Goal: Obtain resource: Download file/media

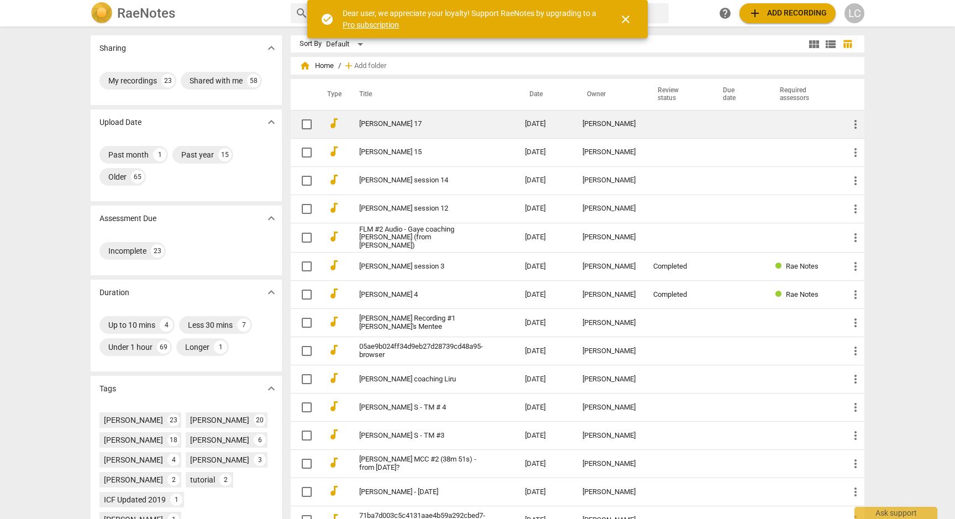
click at [405, 123] on link "[PERSON_NAME] 17" at bounding box center [422, 124] width 126 height 8
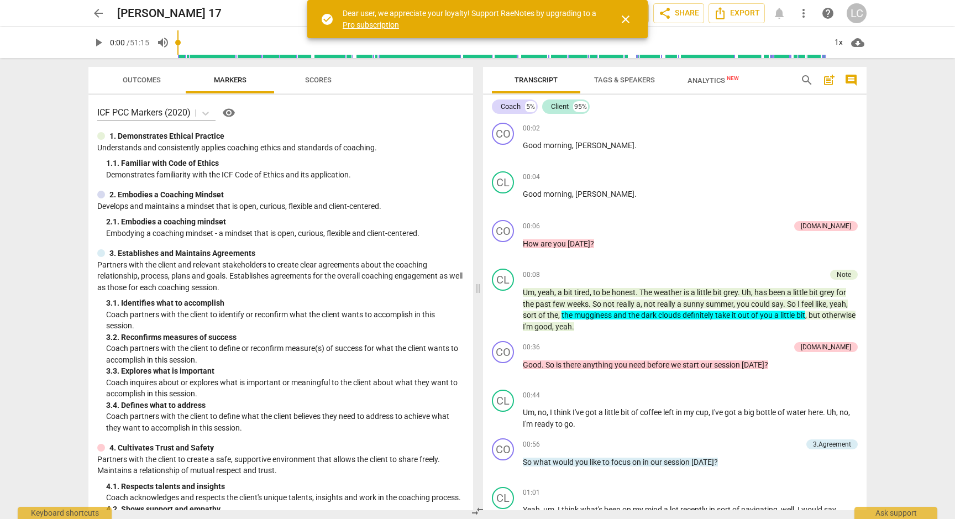
click at [317, 80] on span "Scores" at bounding box center [318, 80] width 27 height 8
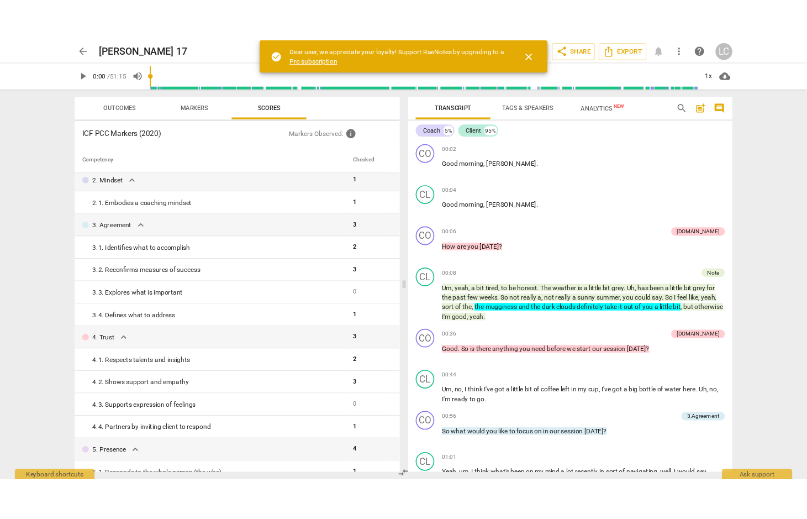
scroll to position [61, 0]
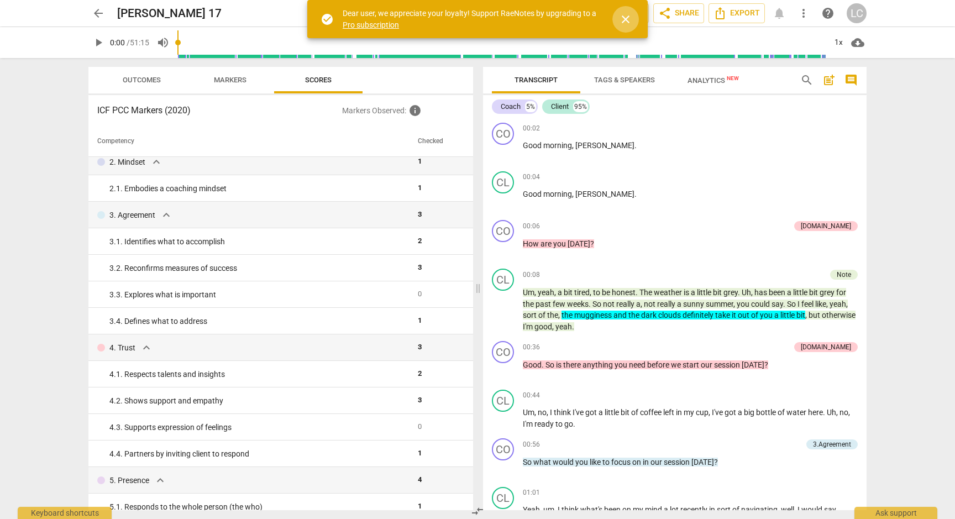
click at [626, 16] on span "close" at bounding box center [625, 19] width 13 height 13
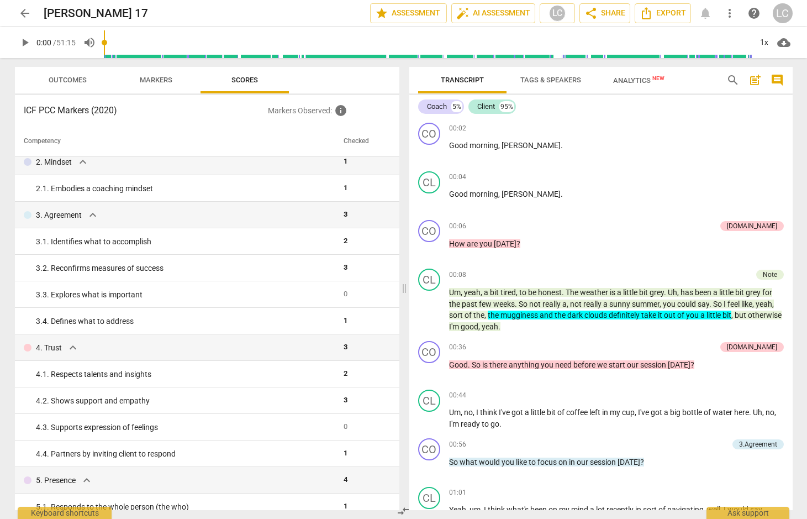
click at [780, 77] on span "comment" at bounding box center [777, 80] width 13 height 13
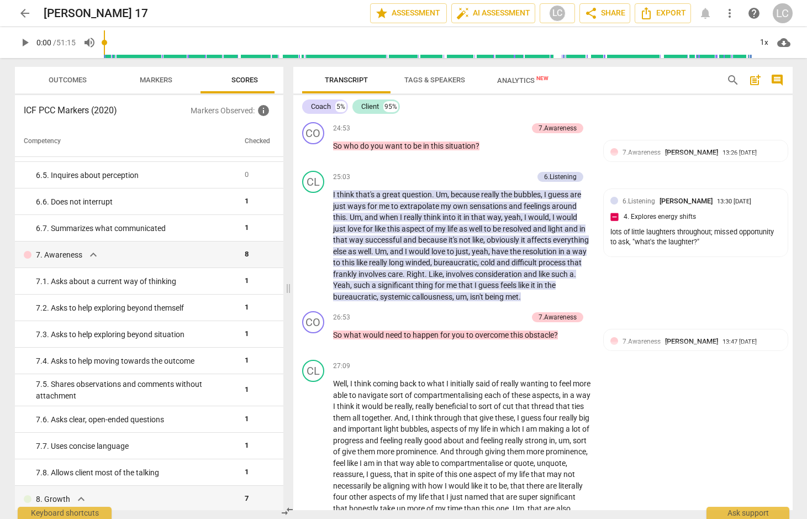
scroll to position [659, 0]
click at [60, 80] on span "Outcomes" at bounding box center [68, 80] width 38 height 8
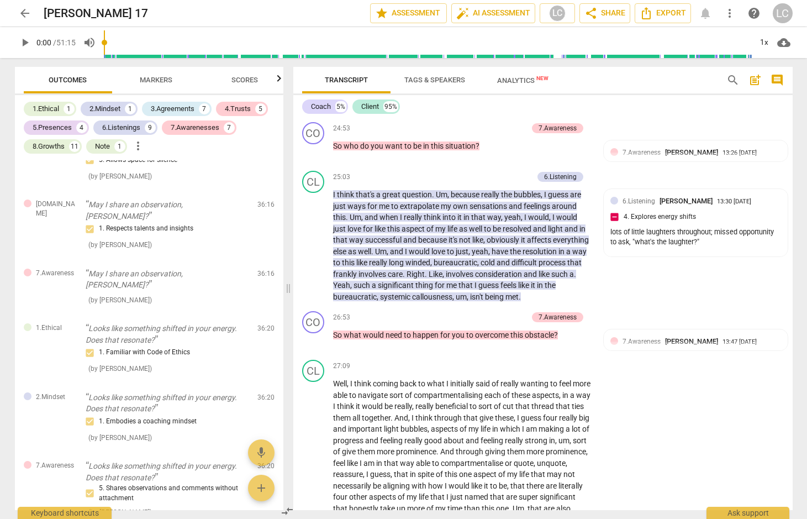
scroll to position [2281, 0]
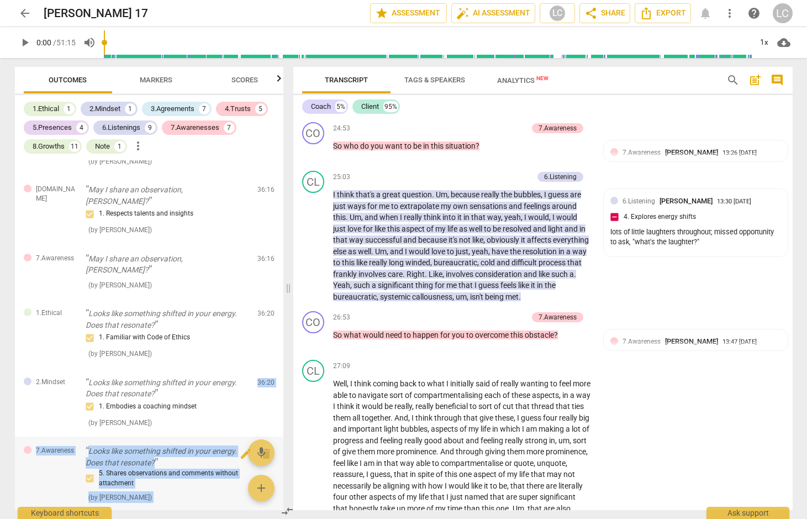
drag, startPoint x: 278, startPoint y: 397, endPoint x: 279, endPoint y: 418, distance: 21.6
click at [278, 423] on div "[DOMAIN_NAME] How are you [DATE]? 2. Shows support and empathy ( by [PERSON_NAM…" at bounding box center [149, 335] width 269 height 350
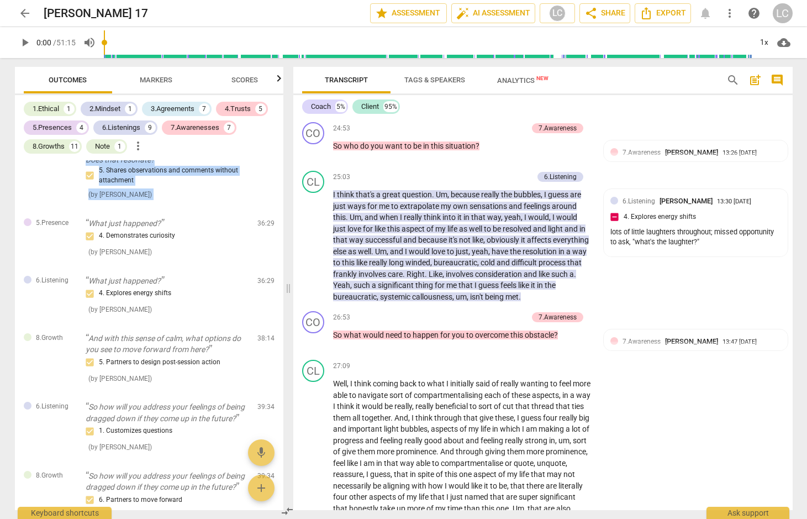
scroll to position [2588, 0]
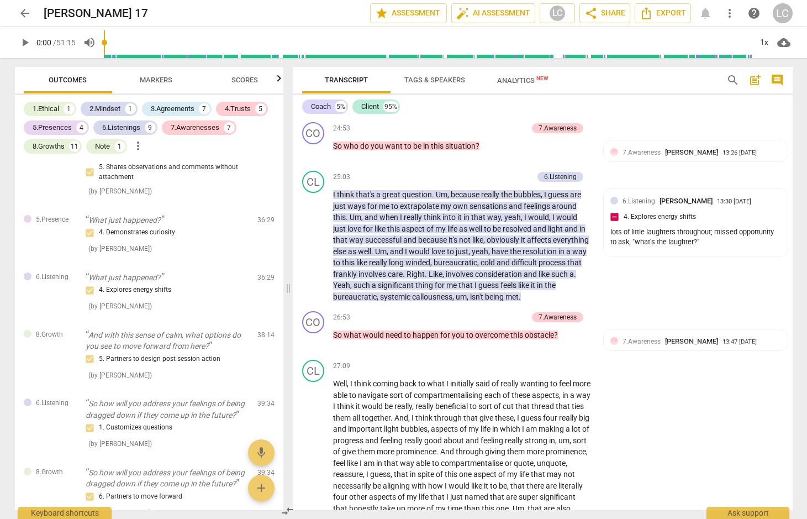
click at [647, 118] on div "CL play_arrow pause 22:34 + Add competency keyboard_arrow_right Well , there's …" at bounding box center [543, 25] width 500 height 186
click at [654, 14] on span "Export" at bounding box center [663, 13] width 46 height 13
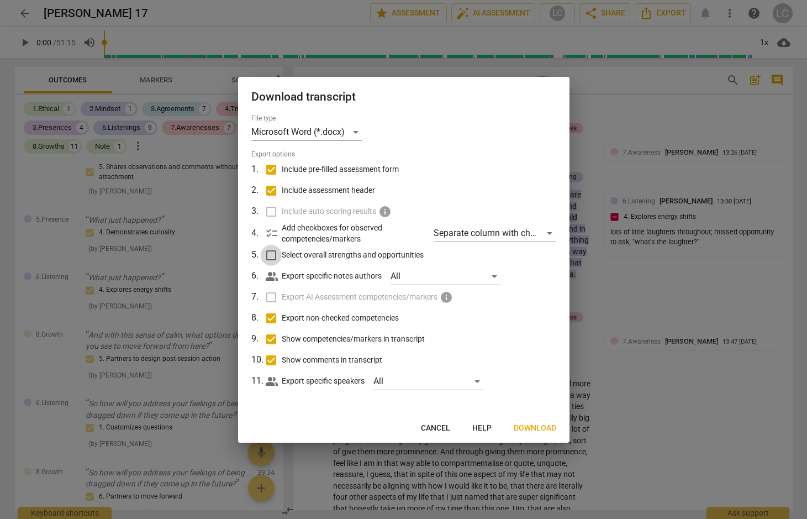
click at [275, 254] on input "Select overall strengths and opportunities" at bounding box center [271, 255] width 21 height 21
click at [547, 429] on span "Next" at bounding box center [547, 428] width 20 height 11
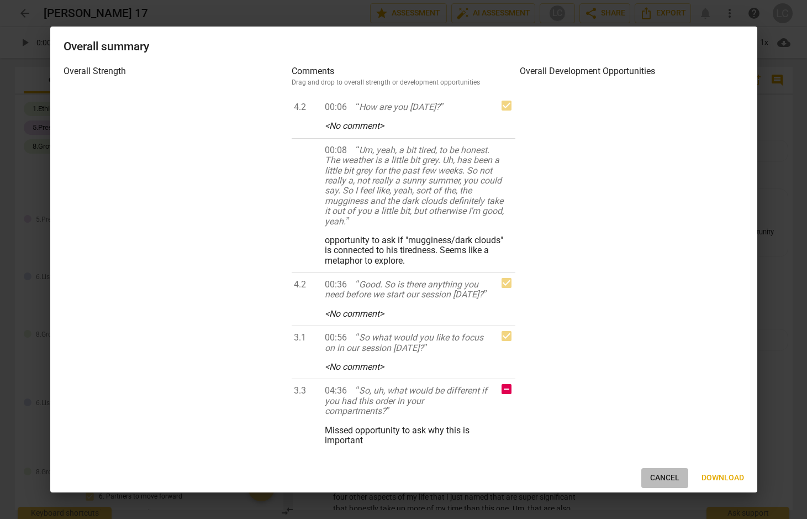
click at [660, 476] on span "Cancel" at bounding box center [664, 478] width 29 height 11
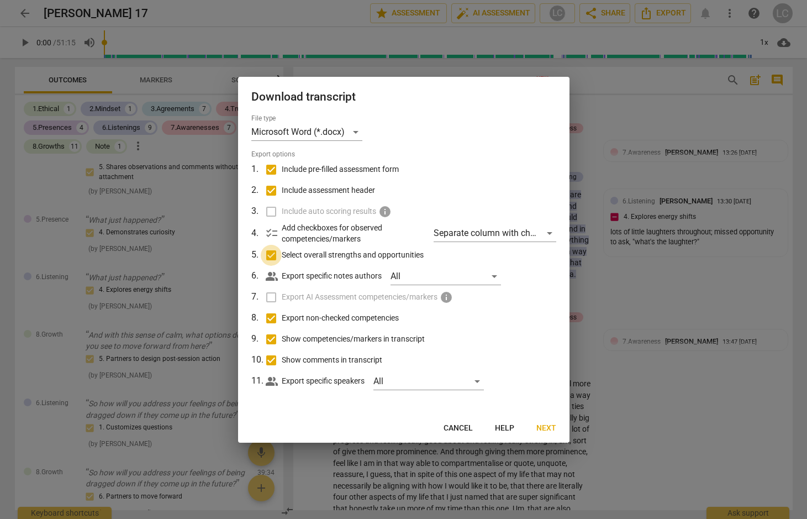
click at [271, 256] on input "Select overall strengths and opportunities" at bounding box center [271, 255] width 21 height 21
checkbox input "false"
click at [537, 429] on span "Download" at bounding box center [535, 428] width 43 height 11
